Goal: Task Accomplishment & Management: Manage account settings

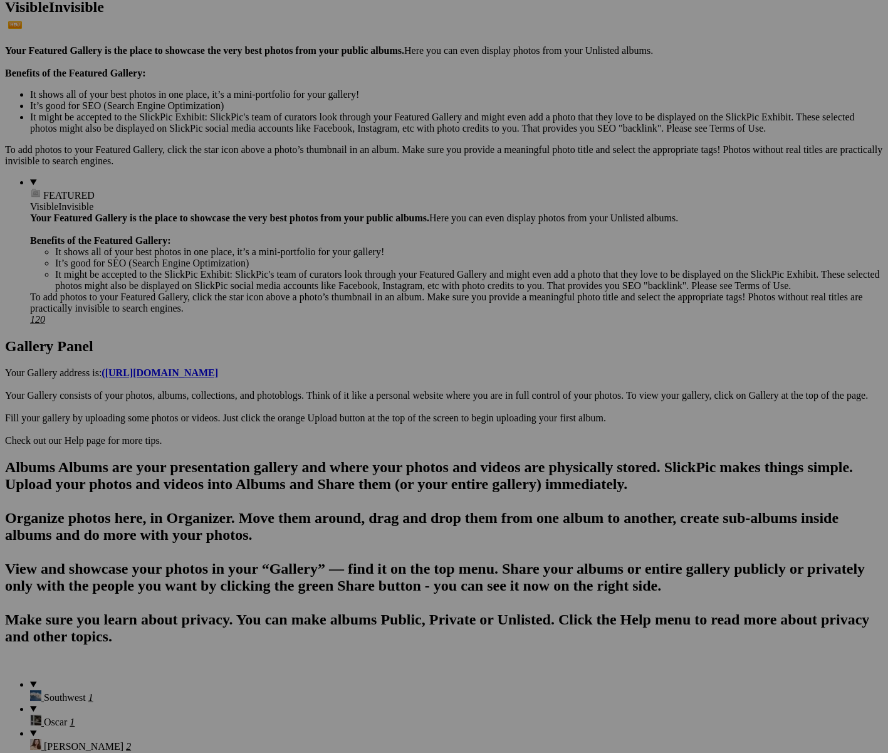
scroll to position [341, 0]
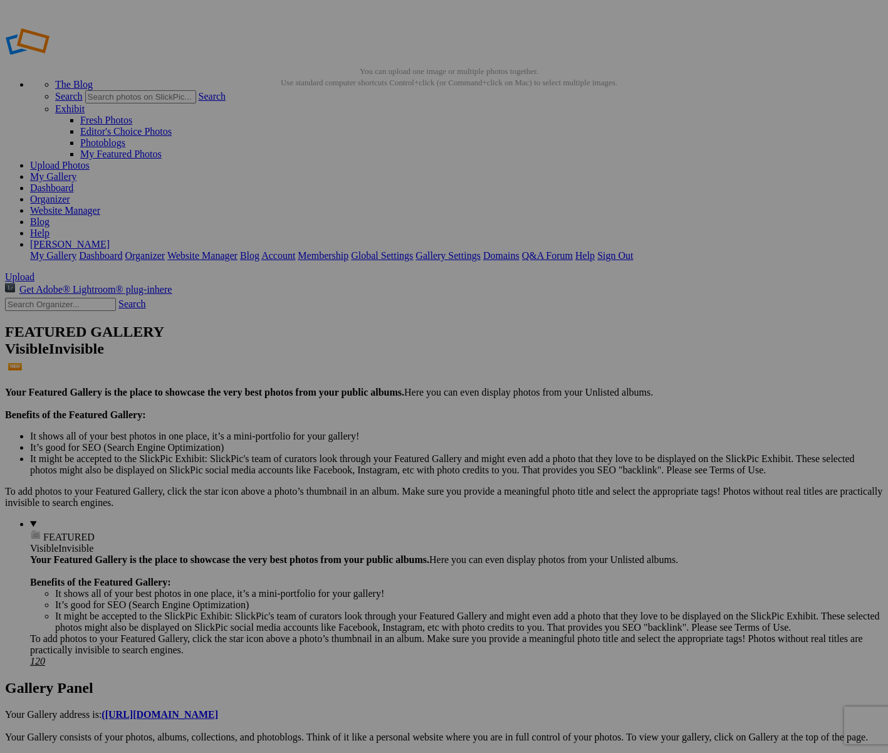
type input "R"
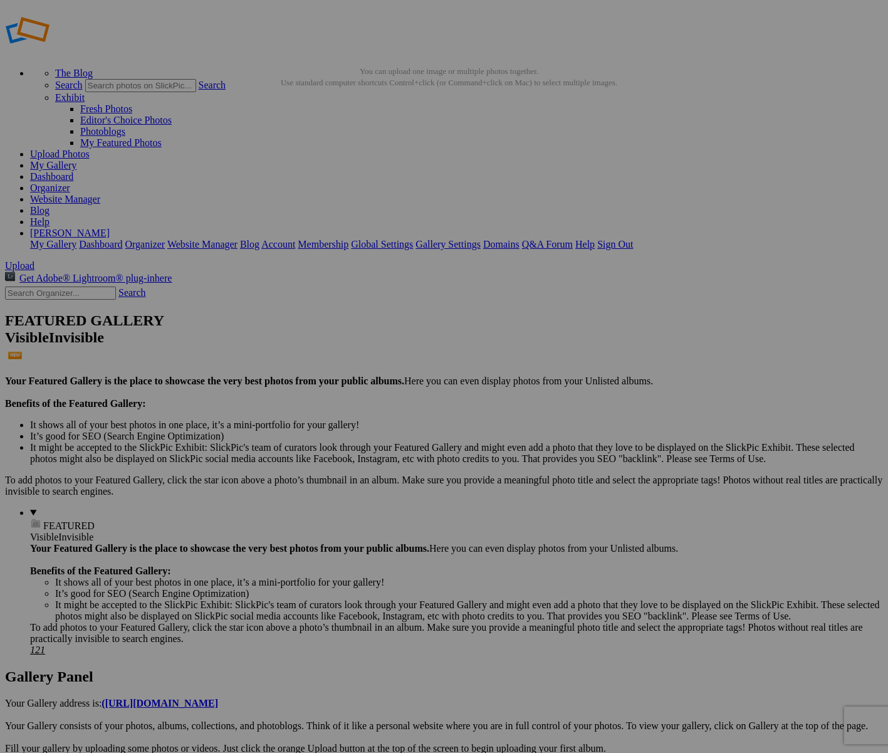
type input "Ceres Road, WA"
click at [76, 160] on link "My Gallery" at bounding box center [53, 165] width 46 height 11
